Goal: Transaction & Acquisition: Purchase product/service

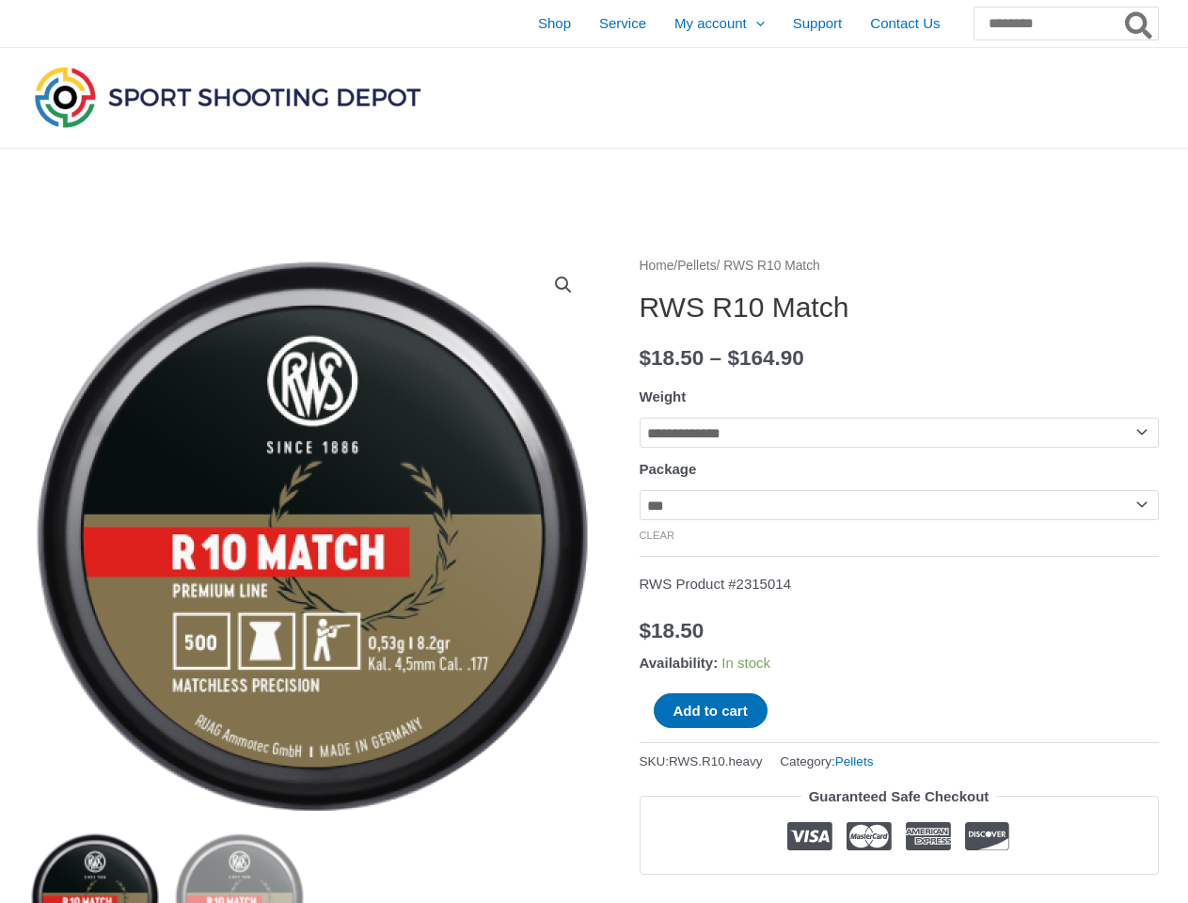
click at [595, 452] on img at bounding box center [877, 536] width 564 height 564
click at [1139, 26] on icon "Search" at bounding box center [1138, 25] width 27 height 30
click at [563, 285] on link "View full-screen image gallery" at bounding box center [564, 285] width 34 height 34
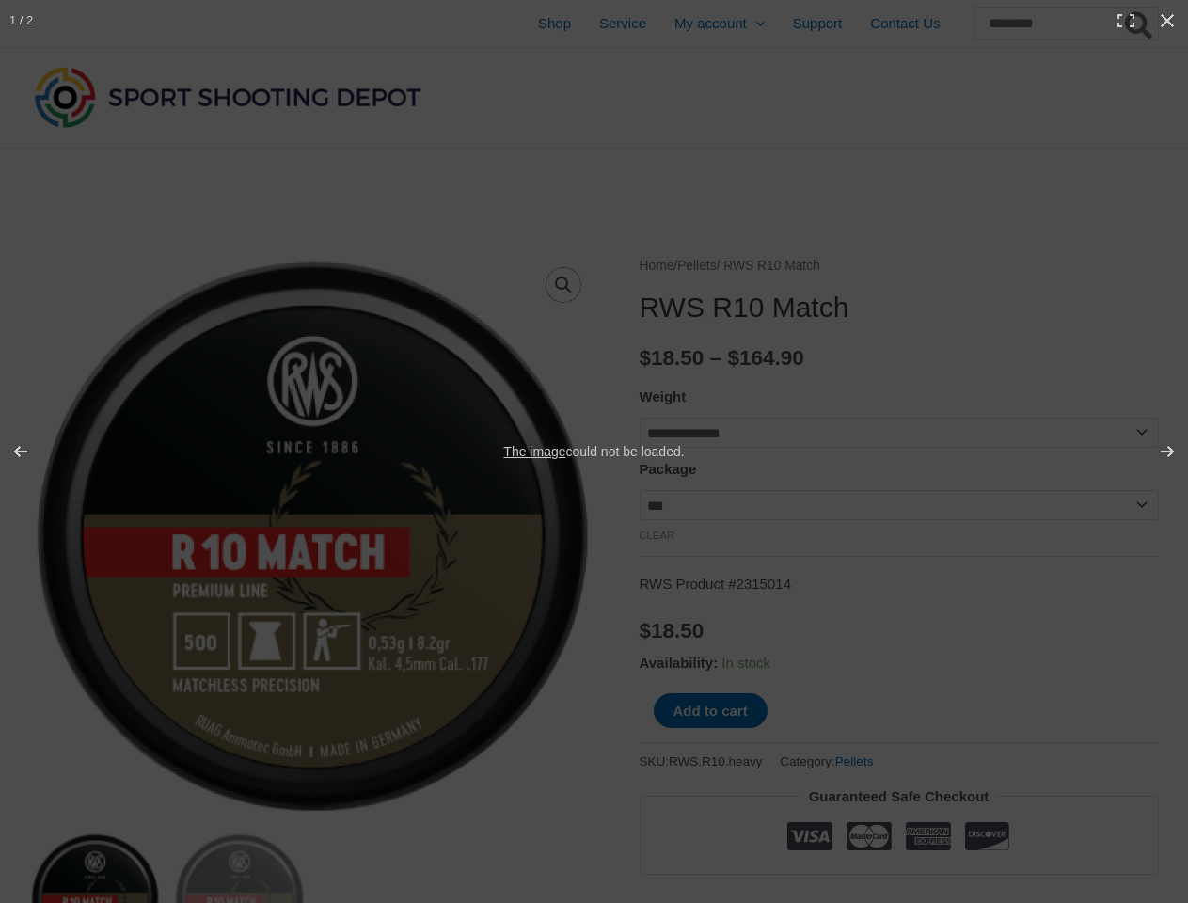
click at [312, 867] on div "The image could not be loaded." at bounding box center [594, 451] width 1188 height 903
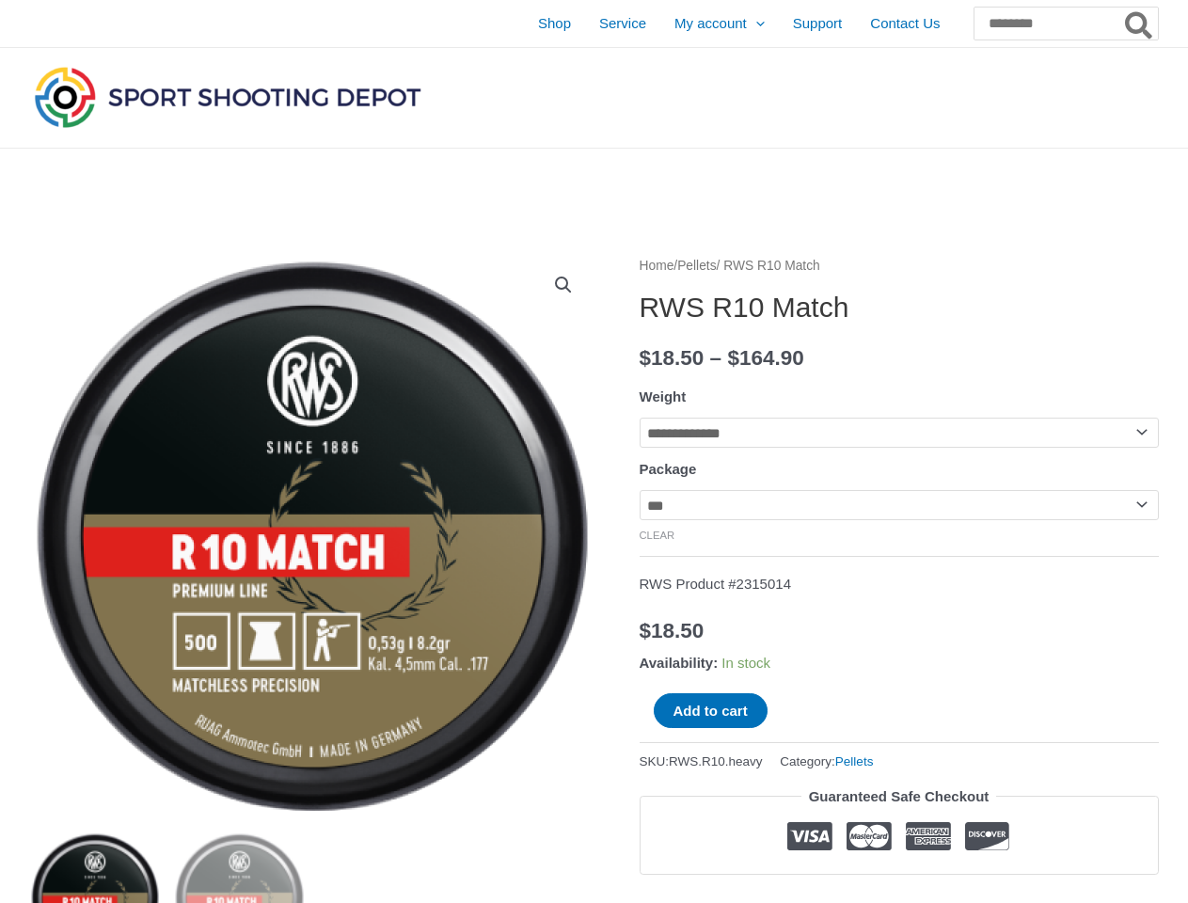
click at [899, 565] on form "**********" at bounding box center [899, 562] width 519 height 359
click at [657, 541] on link "Clear" at bounding box center [658, 535] width 36 height 11
select select
